Goal: Navigation & Orientation: Find specific page/section

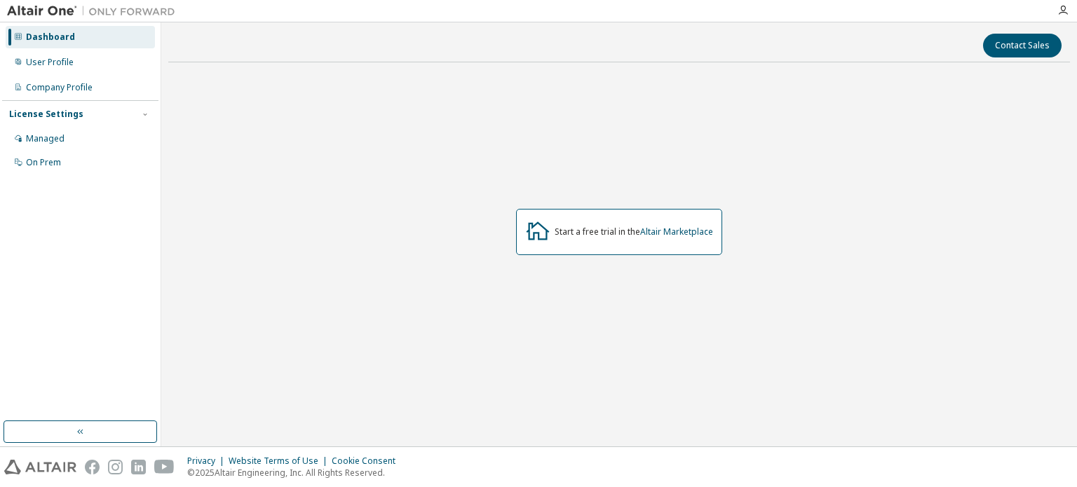
click at [67, 132] on div "Managed" at bounding box center [80, 139] width 149 height 22
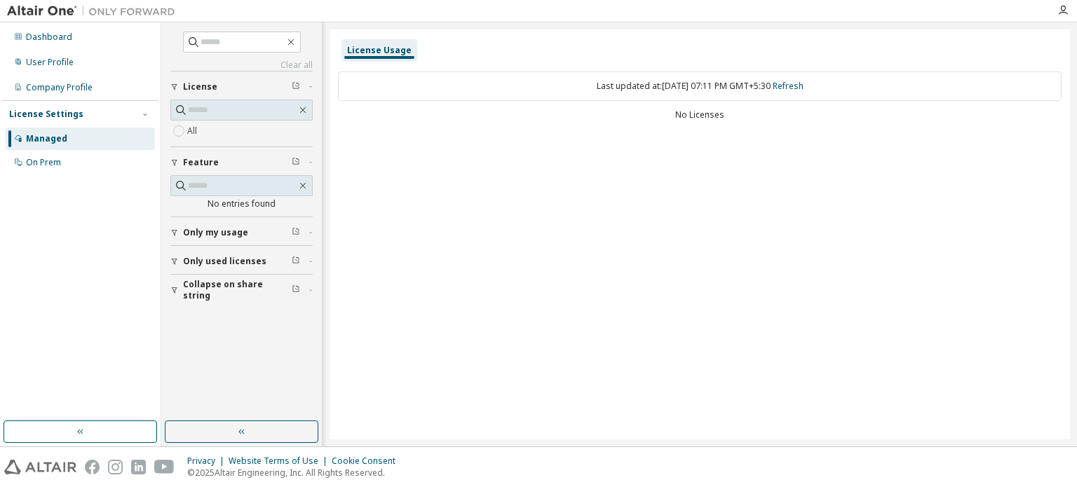
click at [67, 50] on div "Dashboard User Profile Company Profile License Settings Managed On Prem" at bounding box center [80, 100] width 156 height 151
click at [69, 46] on div "Dashboard" at bounding box center [80, 37] width 149 height 22
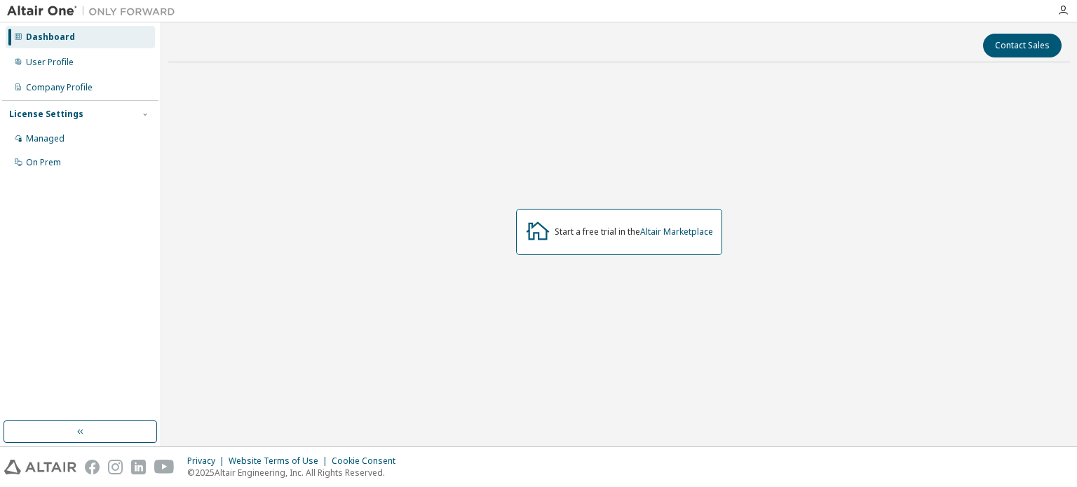
click at [62, 63] on div "User Profile" at bounding box center [50, 62] width 48 height 11
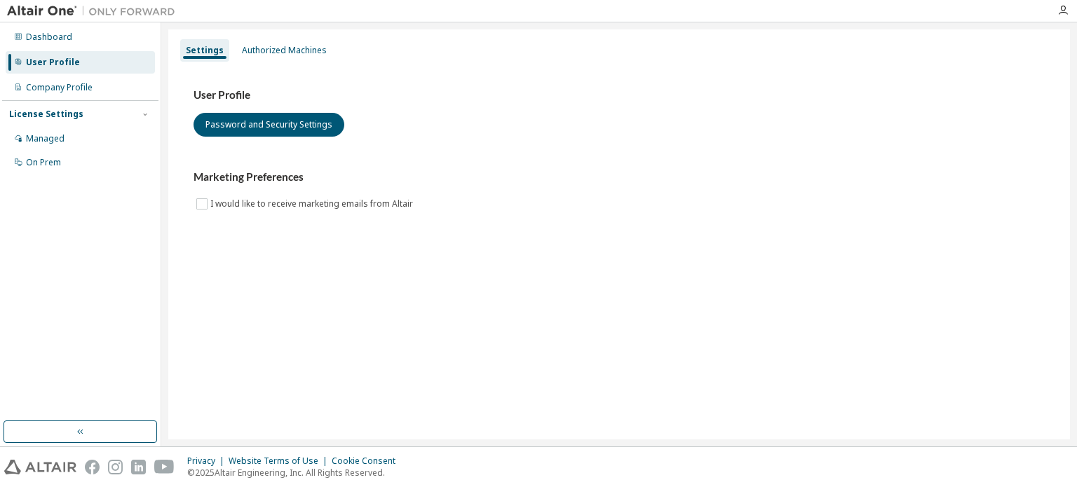
click at [83, 128] on div "Managed" at bounding box center [80, 139] width 149 height 22
click at [32, 92] on div "Company Profile" at bounding box center [59, 87] width 67 height 11
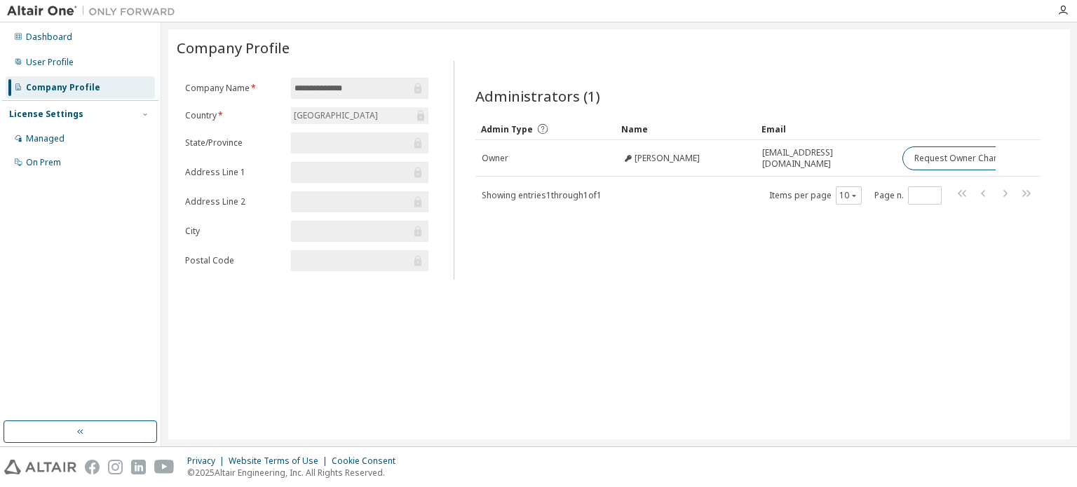
click at [39, 128] on div "Managed" at bounding box center [80, 139] width 149 height 22
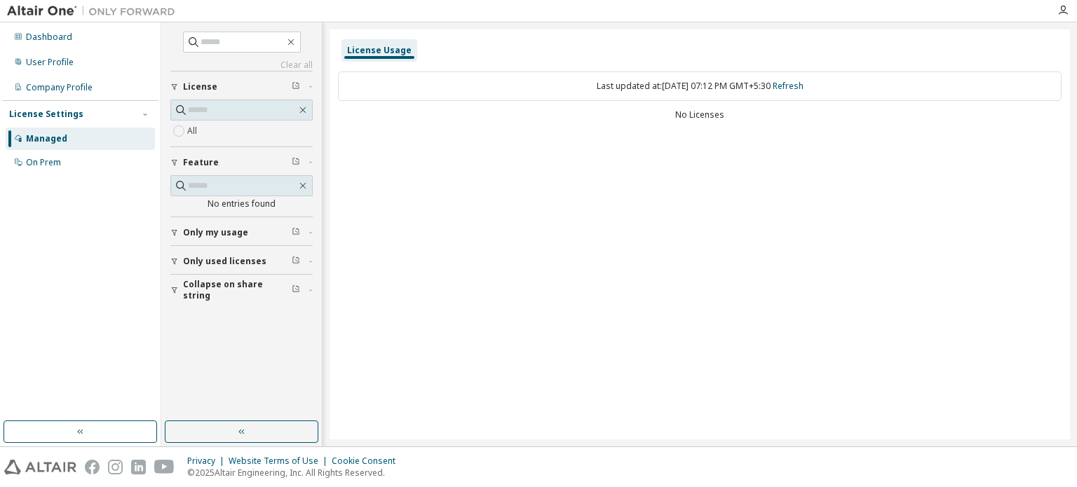
click at [208, 88] on span "License" at bounding box center [200, 86] width 34 height 11
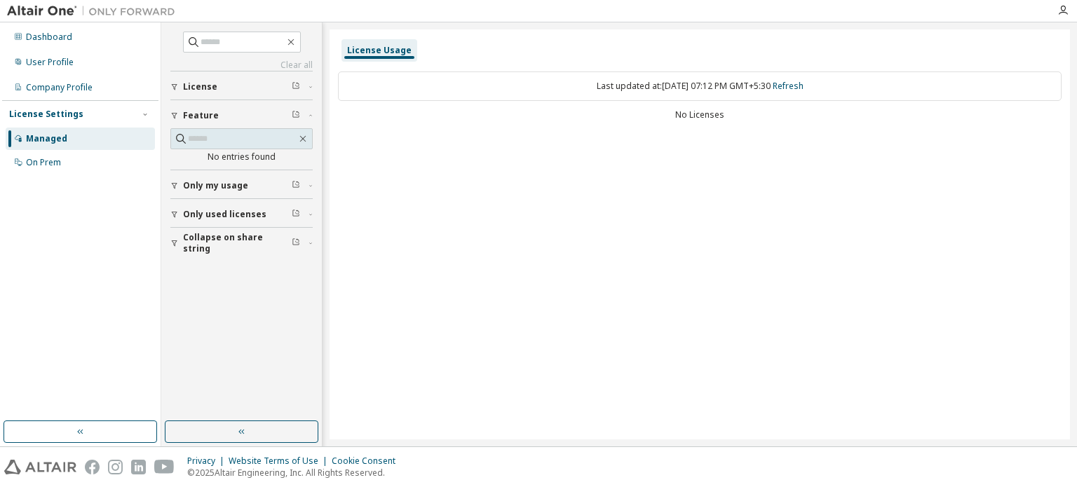
click at [208, 88] on span "License" at bounding box center [200, 86] width 34 height 11
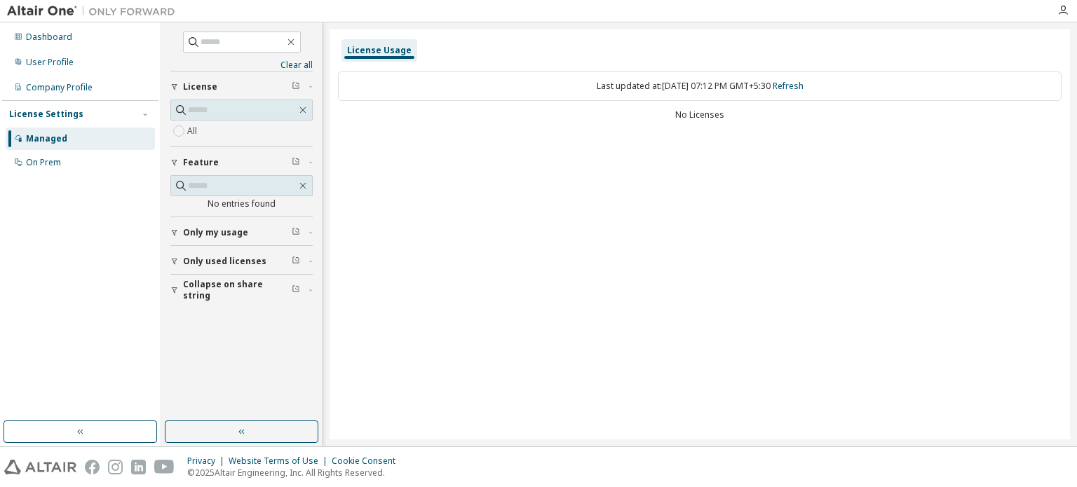
click at [256, 259] on span "Only used licenses" at bounding box center [224, 261] width 83 height 11
click at [653, 90] on div "Last updated at: [DATE] 07:12 PM GMT+5:30 Refresh" at bounding box center [699, 86] width 723 height 29
click at [294, 89] on icon "button" at bounding box center [296, 85] width 8 height 8
click at [296, 83] on icon "button" at bounding box center [296, 85] width 8 height 8
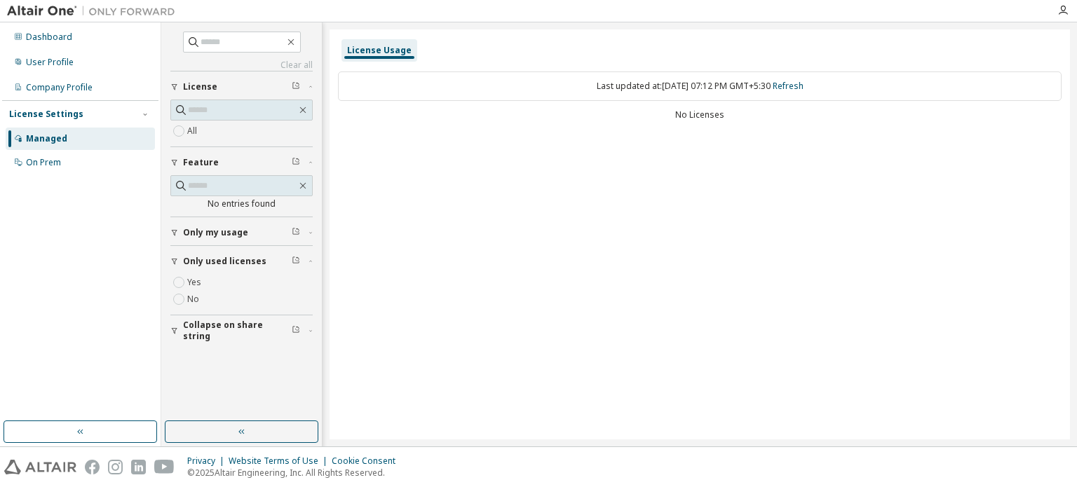
click at [296, 83] on icon "button" at bounding box center [296, 85] width 8 height 8
click at [242, 142] on div "All" at bounding box center [241, 123] width 142 height 47
